Goal: Information Seeking & Learning: Learn about a topic

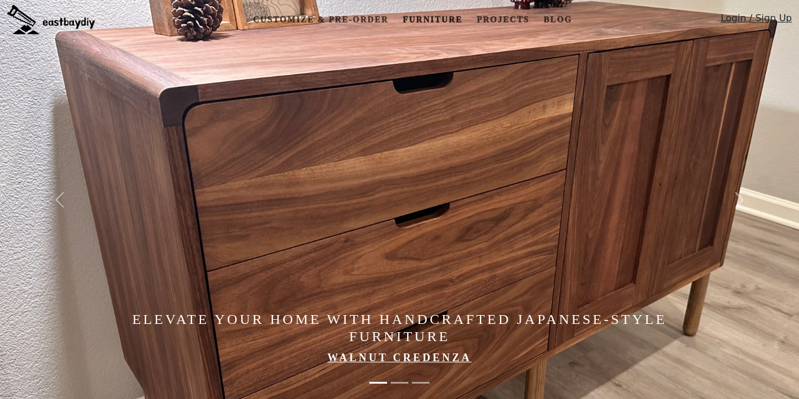
click at [423, 19] on link "Furniture" at bounding box center [432, 20] width 69 height 22
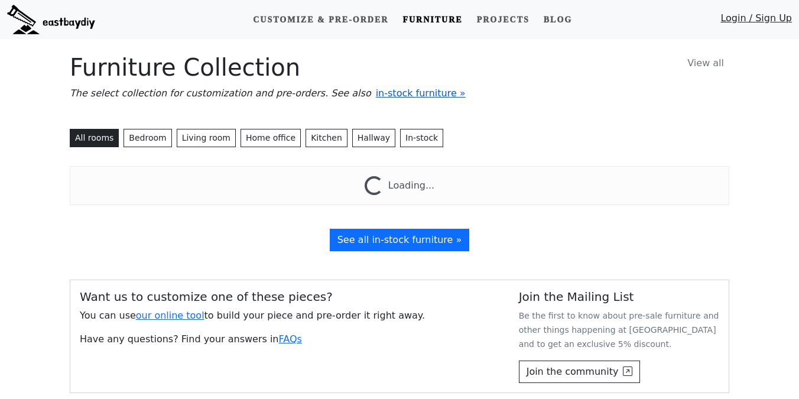
click at [387, 93] on span "in-stock furniture »" at bounding box center [421, 92] width 90 height 11
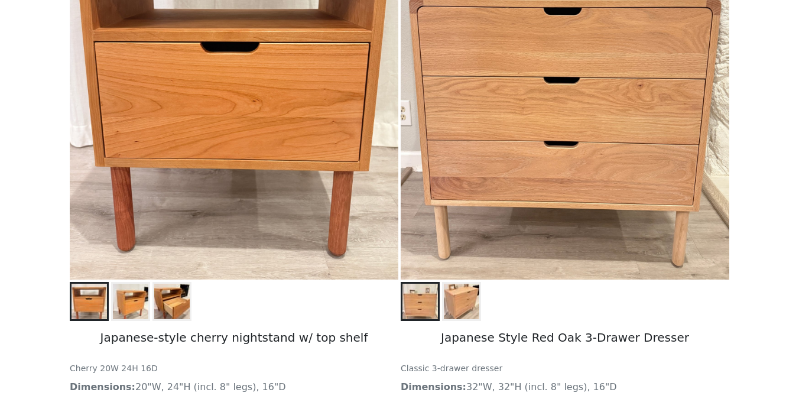
scroll to position [227, 0]
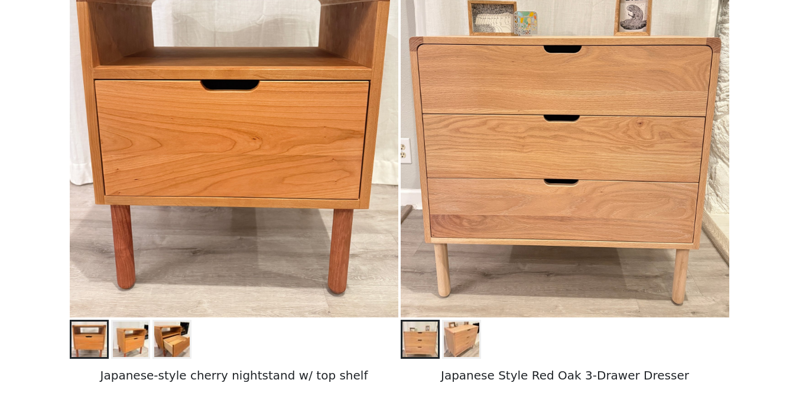
click at [457, 340] on img at bounding box center [461, 339] width 35 height 35
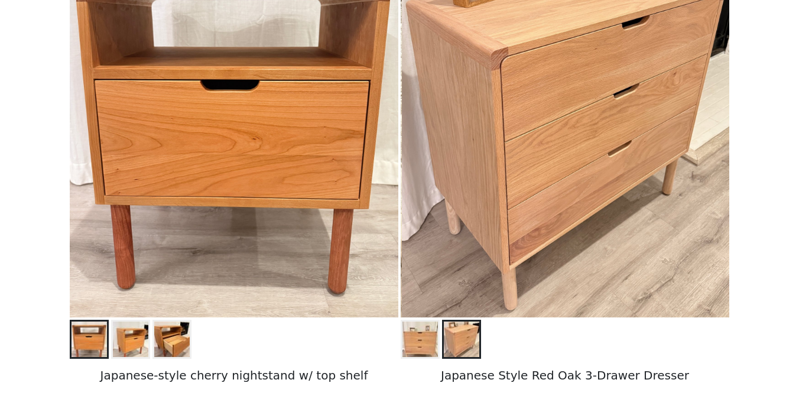
click at [418, 340] on img at bounding box center [420, 339] width 35 height 35
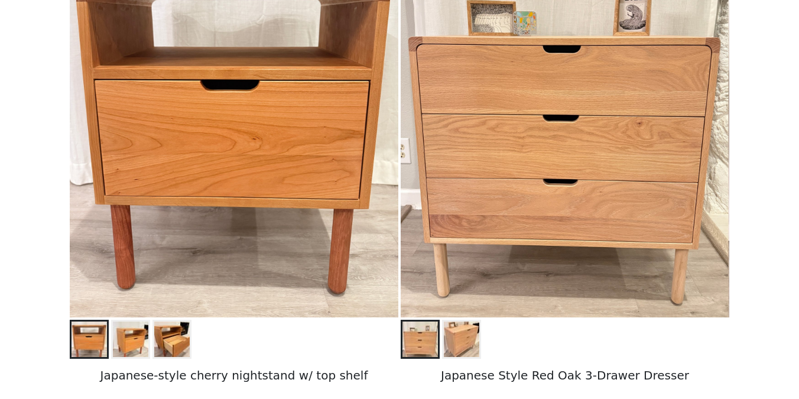
click at [472, 339] on img at bounding box center [461, 339] width 35 height 35
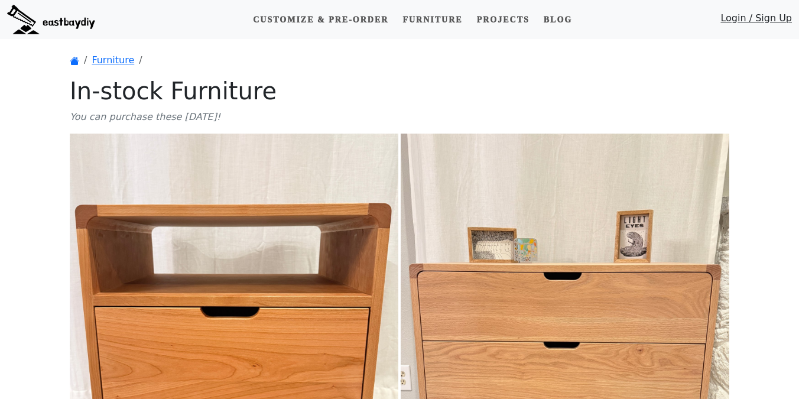
scroll to position [227, 0]
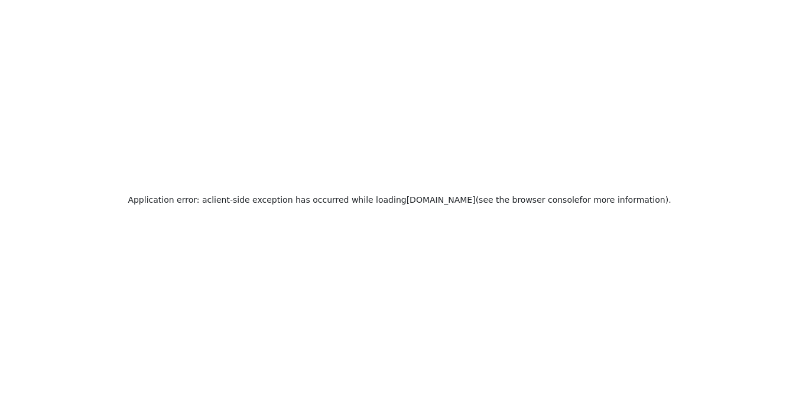
click at [380, 209] on div "Application error: a client -side exception has occurred while loading [DOMAIN_…" at bounding box center [399, 199] width 799 height 399
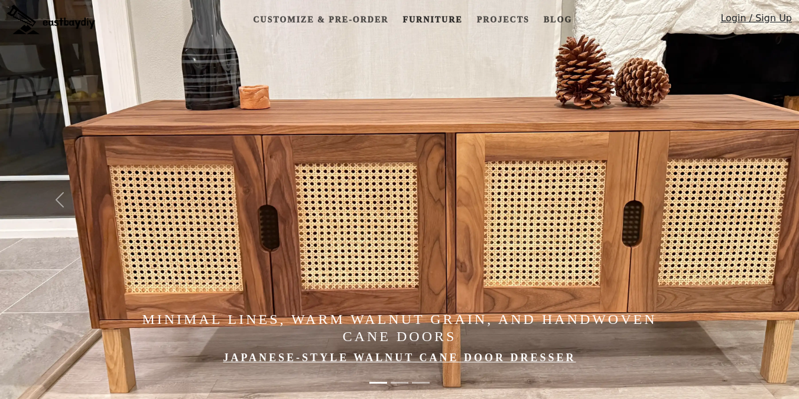
click at [438, 17] on link "Furniture" at bounding box center [432, 20] width 69 height 22
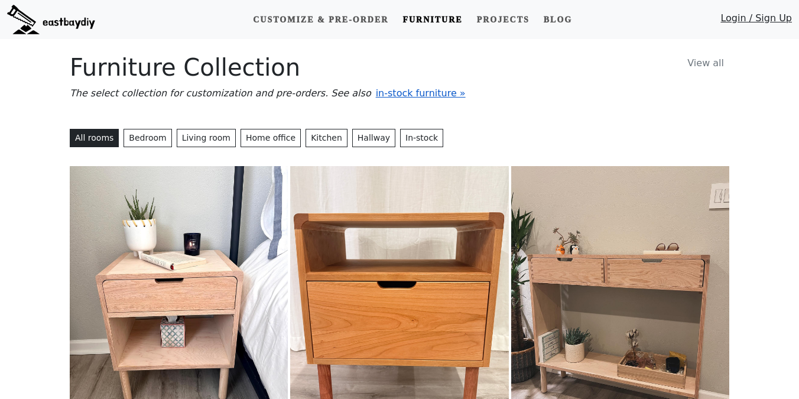
click at [392, 89] on span "in-stock furniture »" at bounding box center [421, 92] width 90 height 11
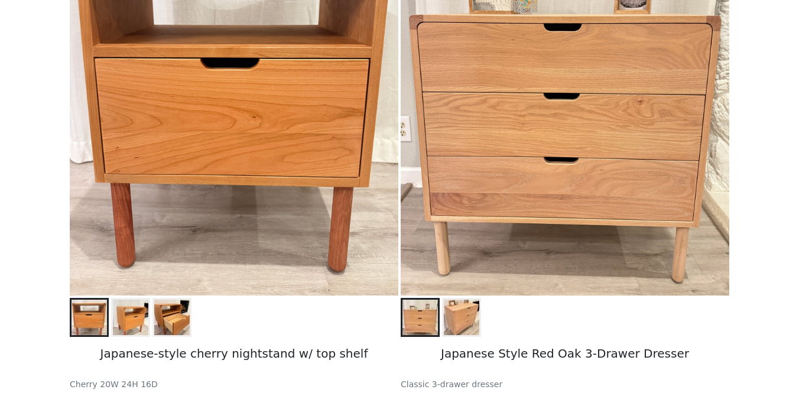
scroll to position [223, 0]
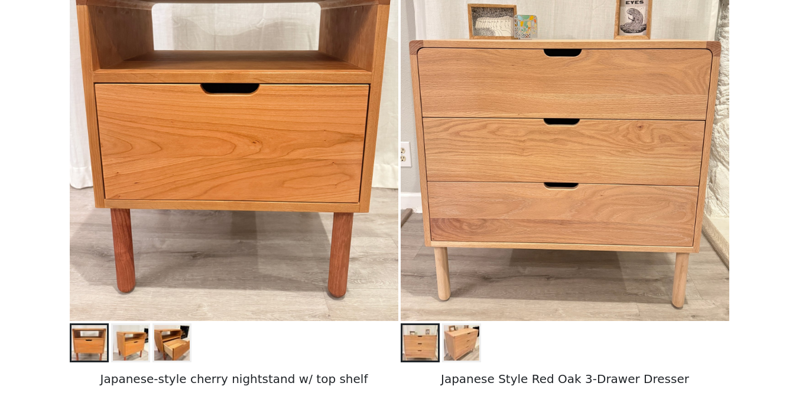
click at [625, 183] on img at bounding box center [565, 115] width 329 height 411
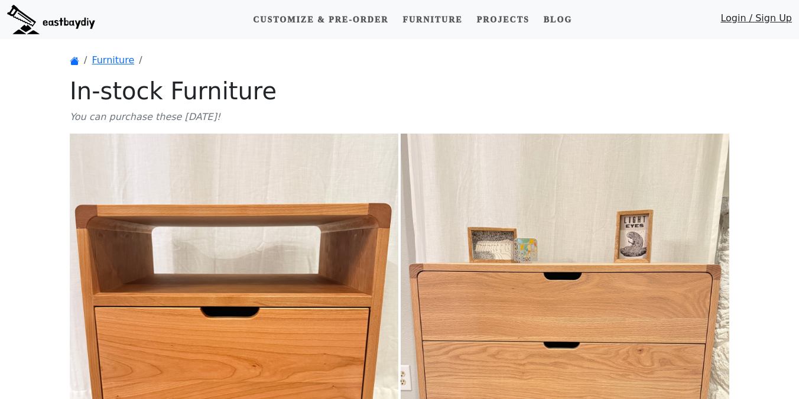
scroll to position [223, 0]
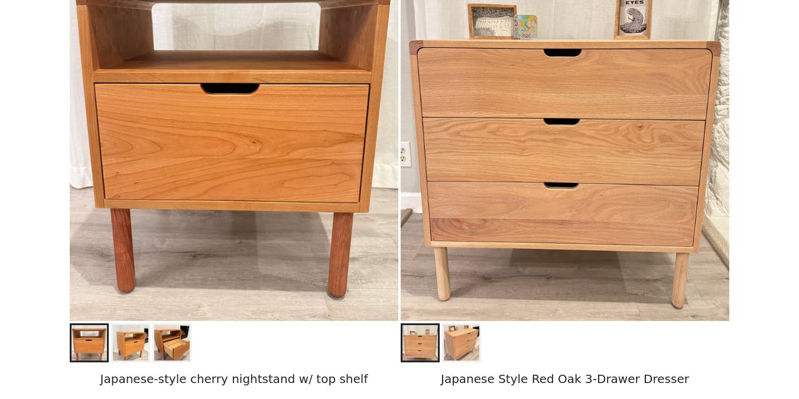
click at [468, 339] on img at bounding box center [461, 342] width 35 height 35
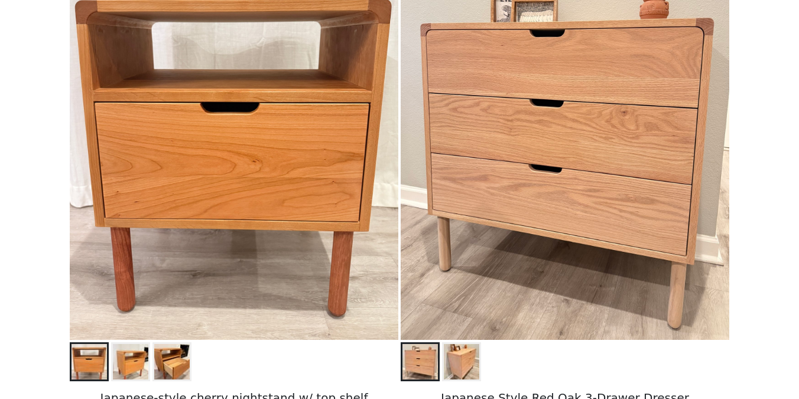
scroll to position [207, 0]
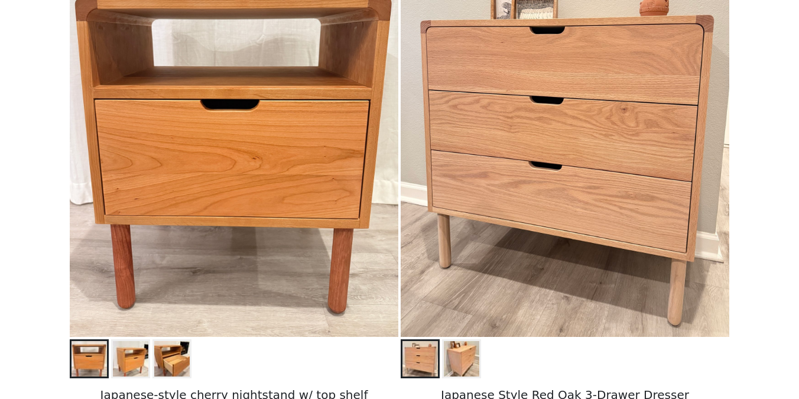
click at [460, 351] on img at bounding box center [461, 358] width 35 height 35
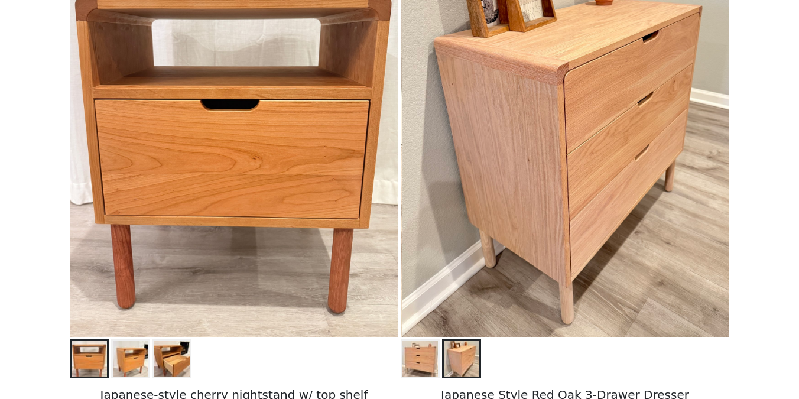
scroll to position [0, 0]
